Goal: Task Accomplishment & Management: Complete application form

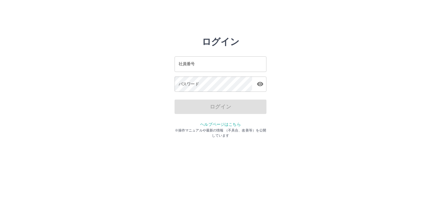
click at [228, 63] on input "社員番号" at bounding box center [221, 63] width 92 height 15
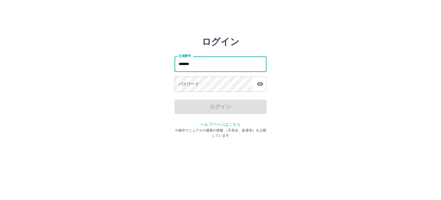
type input "*******"
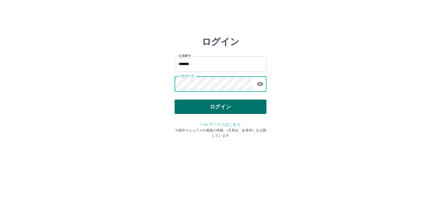
click at [218, 107] on button "ログイン" at bounding box center [221, 106] width 92 height 14
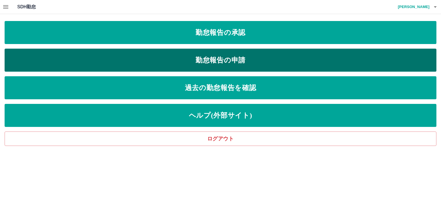
click at [227, 55] on link "勤怠報告の申請" at bounding box center [221, 60] width 432 height 23
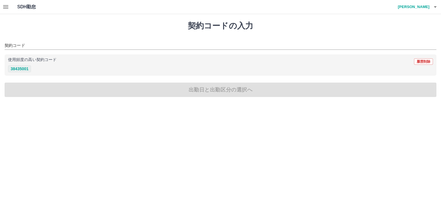
click at [13, 68] on button "38435001" at bounding box center [19, 68] width 23 height 7
type input "********"
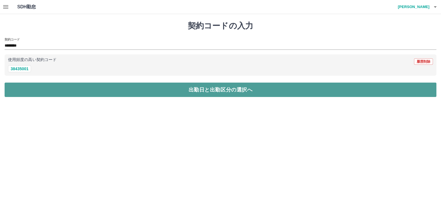
click at [231, 93] on button "出勤日と出勤区分の選択へ" at bounding box center [221, 89] width 432 height 14
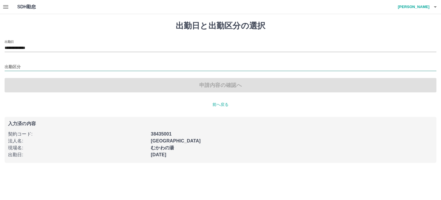
click at [17, 64] on input "出勤区分" at bounding box center [221, 67] width 432 height 7
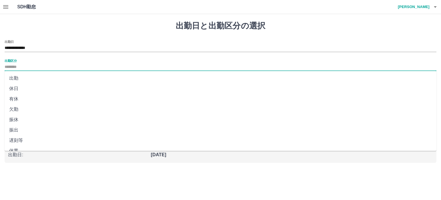
click at [18, 78] on li "出勤" at bounding box center [221, 78] width 432 height 10
type input "**"
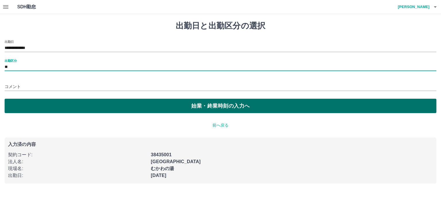
click at [230, 107] on button "始業・終業時刻の入力へ" at bounding box center [221, 106] width 432 height 14
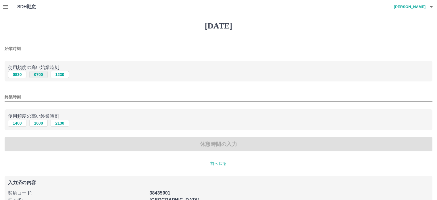
click at [44, 74] on button "0700" at bounding box center [38, 74] width 18 height 7
type input "****"
click at [38, 123] on button "1600" at bounding box center [38, 123] width 18 height 7
type input "****"
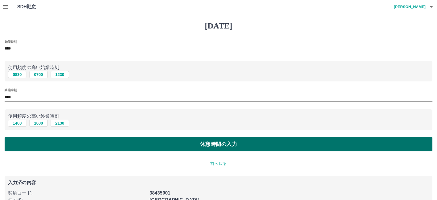
drag, startPoint x: 218, startPoint y: 149, endPoint x: 213, endPoint y: 148, distance: 5.6
click at [218, 149] on button "休憩時間の入力" at bounding box center [219, 144] width 428 height 14
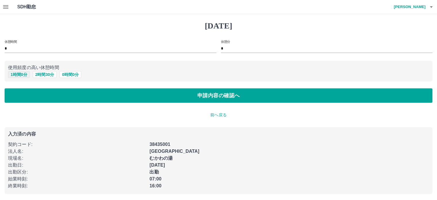
click at [13, 75] on button "1 時間 0 分" at bounding box center [19, 74] width 22 height 7
type input "*"
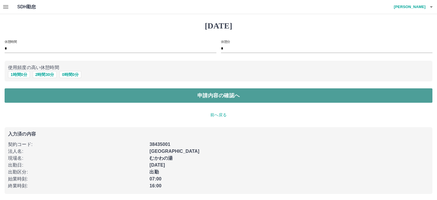
click at [224, 99] on button "申請内容の確認へ" at bounding box center [219, 95] width 428 height 14
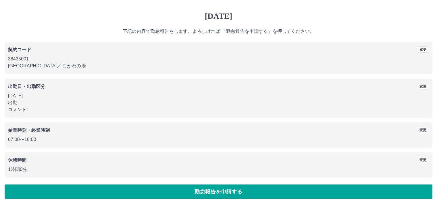
scroll to position [15, 0]
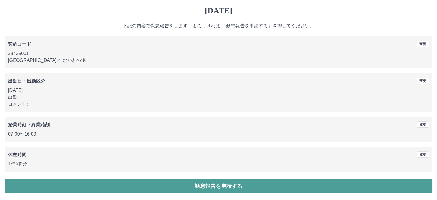
click at [222, 187] on button "勤怠報告を申請する" at bounding box center [219, 186] width 428 height 14
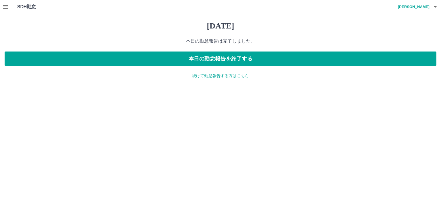
click at [6, 7] on icon "button" at bounding box center [5, 6] width 5 height 3
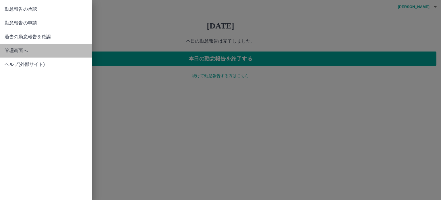
click at [14, 49] on span "管理画面へ" at bounding box center [46, 50] width 83 height 7
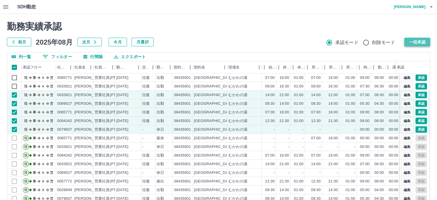
click at [419, 41] on button "一括承認" at bounding box center [417, 42] width 26 height 9
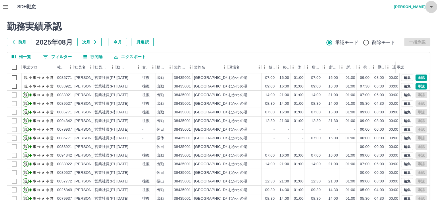
click at [430, 7] on icon "button" at bounding box center [431, 6] width 7 height 7
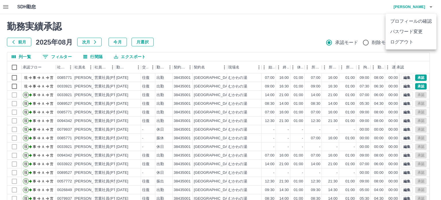
click at [403, 44] on li "ログアウト" at bounding box center [411, 42] width 51 height 10
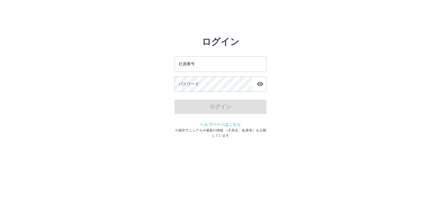
click at [198, 65] on input "社員番号" at bounding box center [221, 63] width 92 height 15
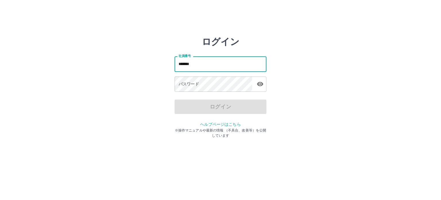
type input "*******"
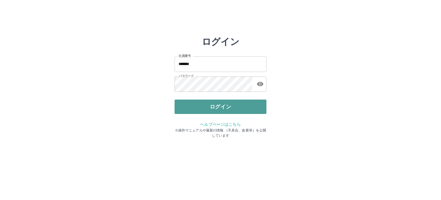
click at [213, 107] on button "ログイン" at bounding box center [221, 106] width 92 height 14
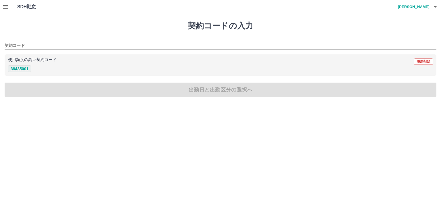
click at [23, 68] on button "38435001" at bounding box center [19, 68] width 23 height 7
type input "********"
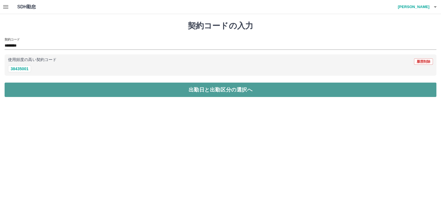
click at [221, 93] on button "出勤日と出勤区分の選択へ" at bounding box center [221, 89] width 432 height 14
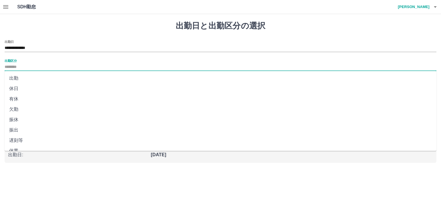
click at [11, 64] on input "出勤区分" at bounding box center [221, 67] width 432 height 7
click at [14, 89] on li "休日" at bounding box center [221, 88] width 432 height 10
type input "**"
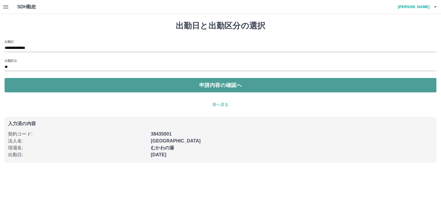
click at [207, 87] on button "申請内容の確認へ" at bounding box center [221, 85] width 432 height 14
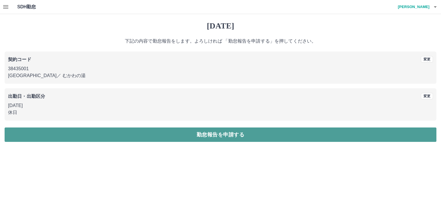
click at [221, 134] on button "勤怠報告を申請する" at bounding box center [221, 134] width 432 height 14
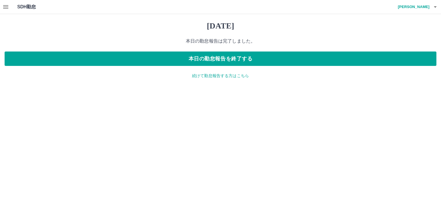
click at [435, 3] on button "button" at bounding box center [435, 7] width 11 height 14
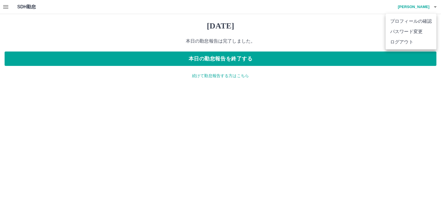
click at [220, 59] on div at bounding box center [220, 100] width 441 height 200
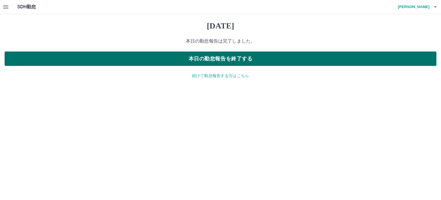
click at [228, 59] on button "本日の勤怠報告を終了する" at bounding box center [221, 58] width 432 height 14
